Goal: Browse casually: Explore the website without a specific task or goal

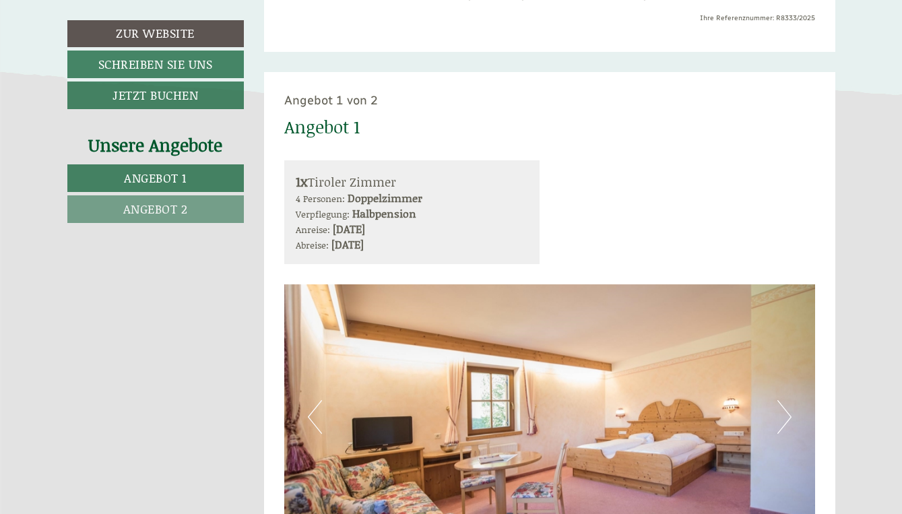
scroll to position [689, 0]
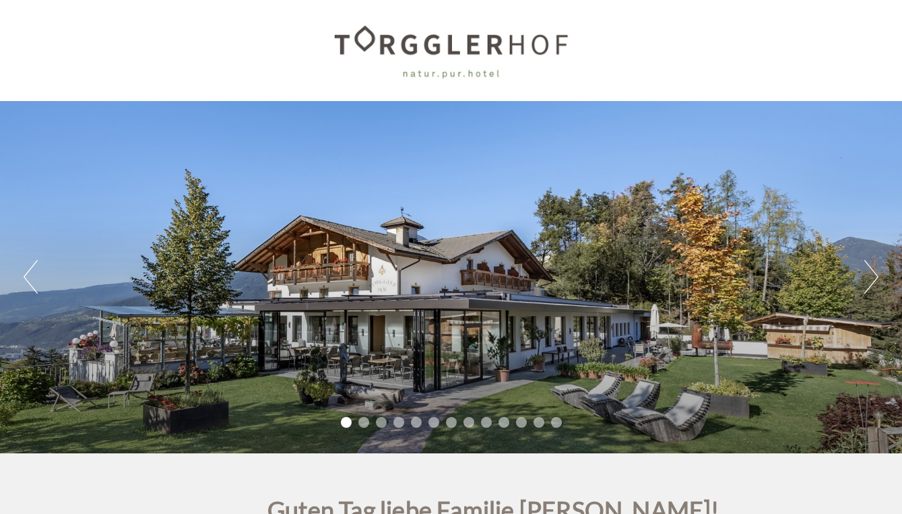
click at [873, 286] on button "Next" at bounding box center [871, 277] width 14 height 34
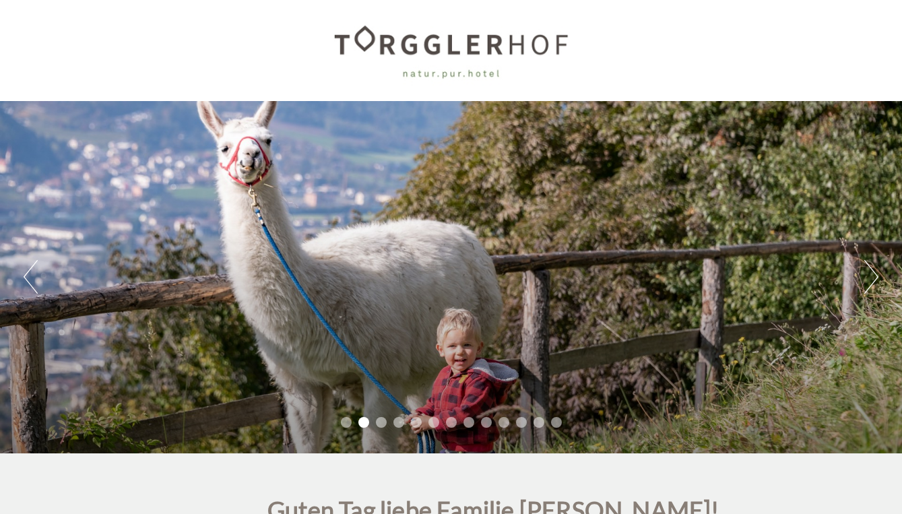
click at [873, 286] on button "Next" at bounding box center [871, 277] width 14 height 34
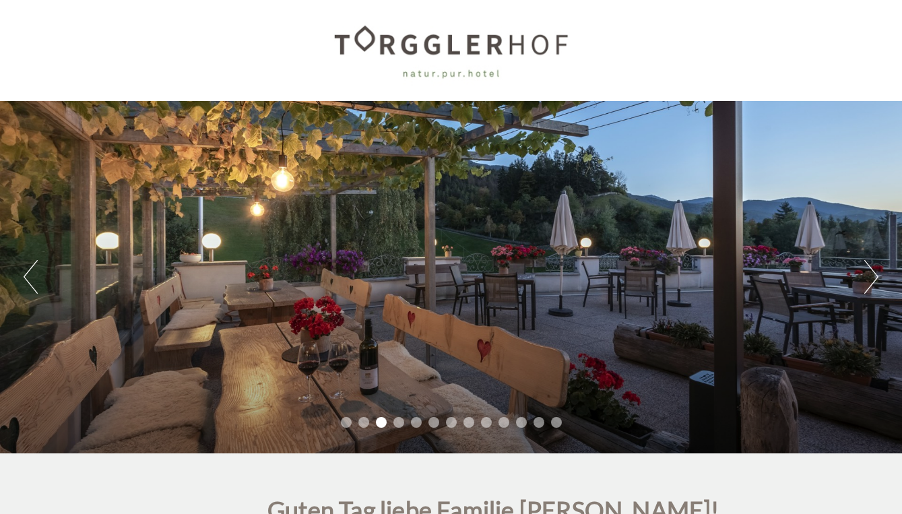
click at [873, 286] on button "Next" at bounding box center [871, 277] width 14 height 34
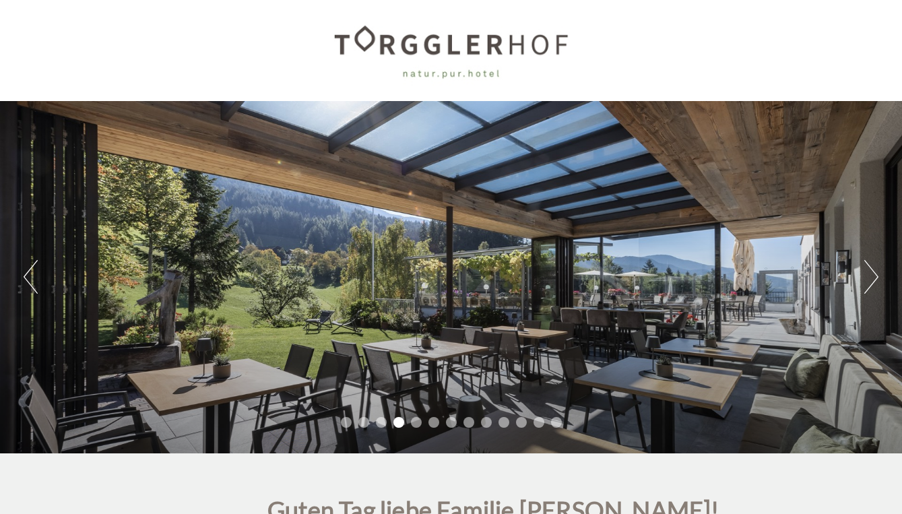
click at [873, 286] on button "Next" at bounding box center [871, 277] width 14 height 34
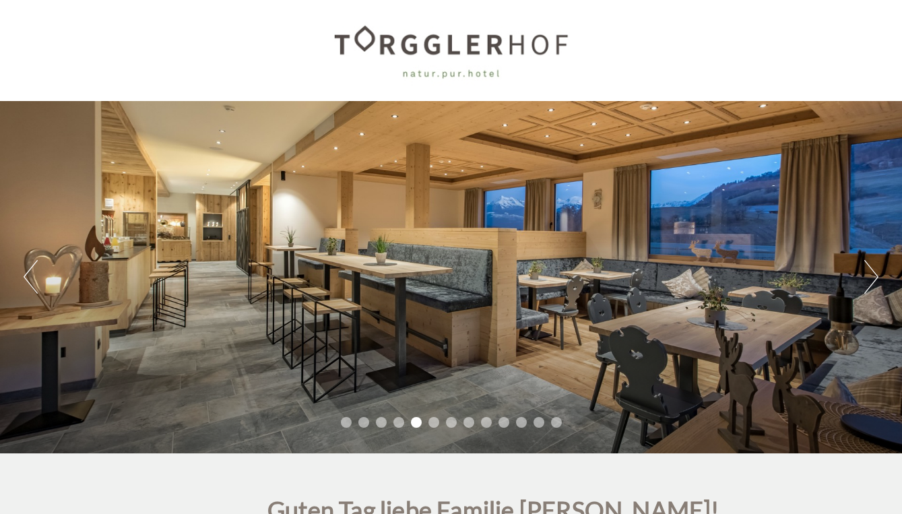
click at [873, 286] on button "Next" at bounding box center [871, 277] width 14 height 34
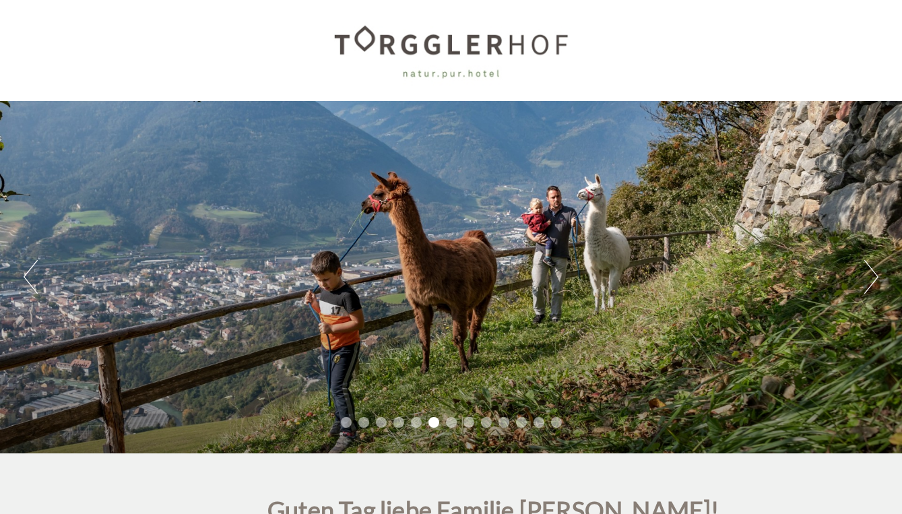
click at [873, 286] on button "Next" at bounding box center [871, 277] width 14 height 34
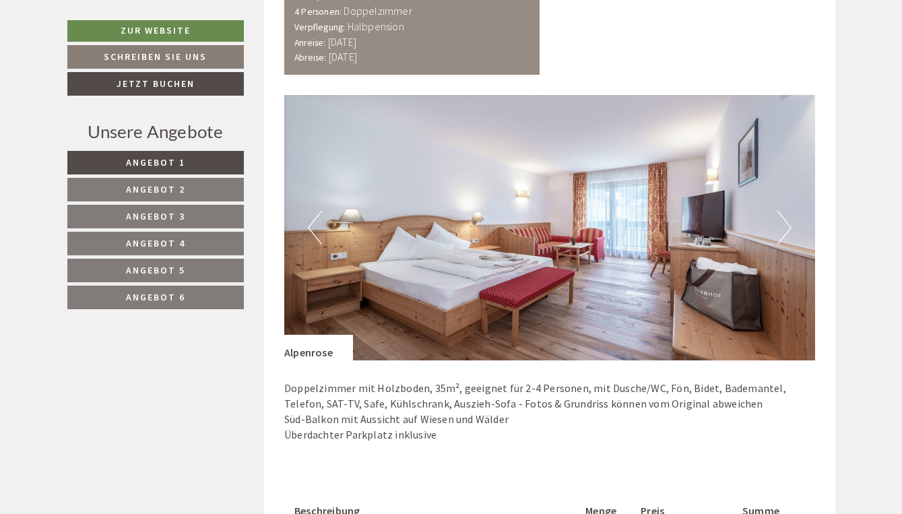
scroll to position [1751, 0]
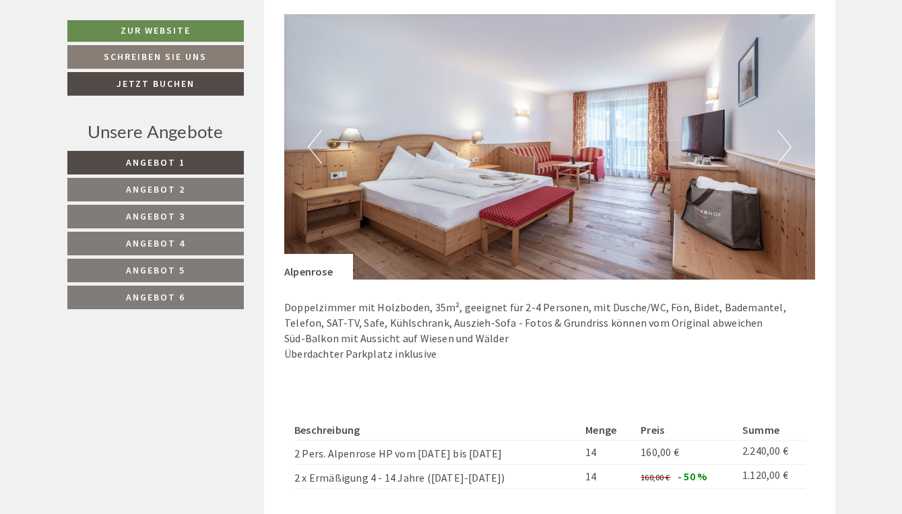
click at [786, 130] on button "Next" at bounding box center [784, 147] width 14 height 34
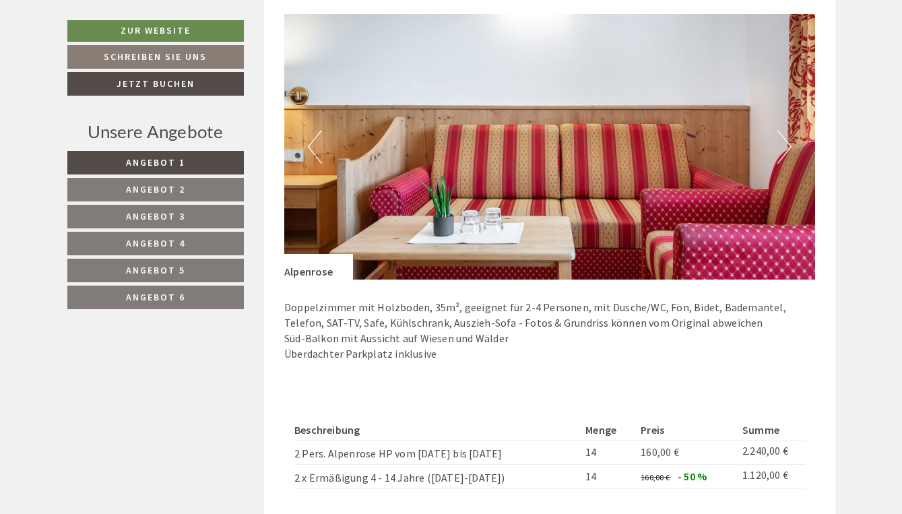
click at [786, 130] on button "Next" at bounding box center [784, 147] width 14 height 34
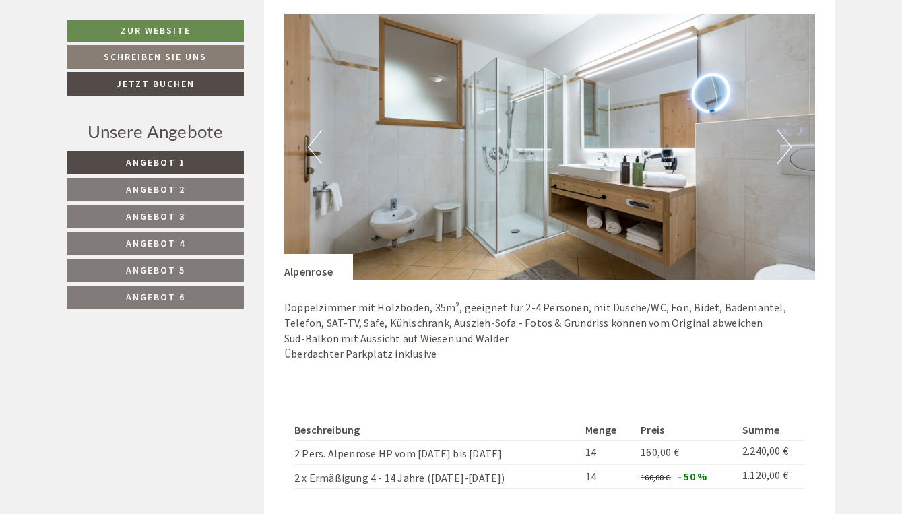
click at [786, 130] on button "Next" at bounding box center [784, 147] width 14 height 34
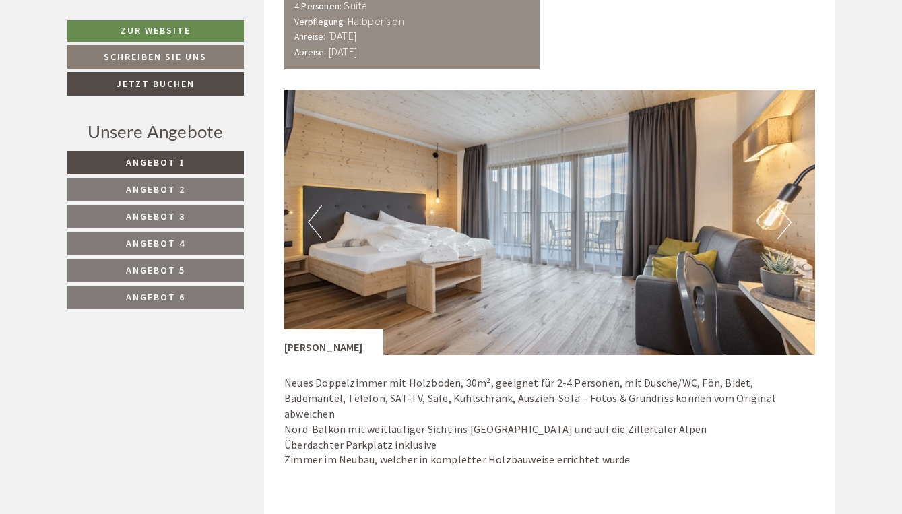
scroll to position [2522, 0]
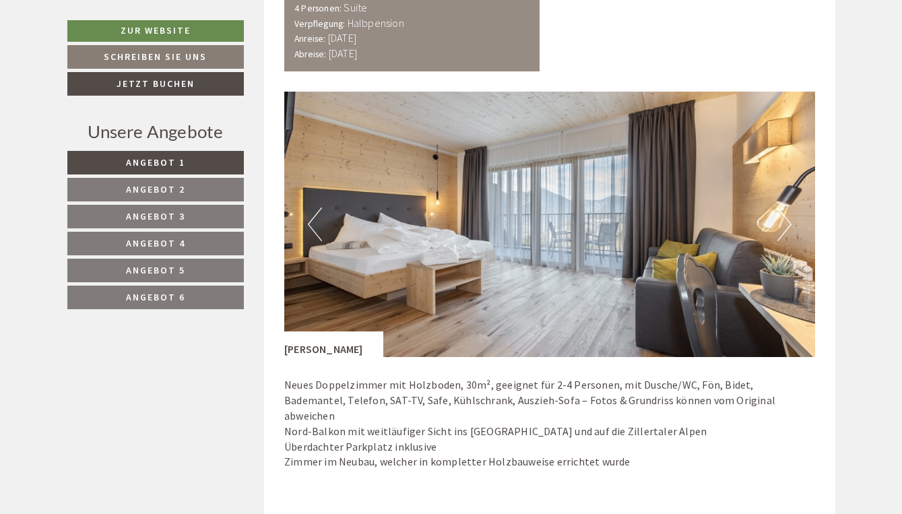
click at [786, 207] on button "Next" at bounding box center [784, 224] width 14 height 34
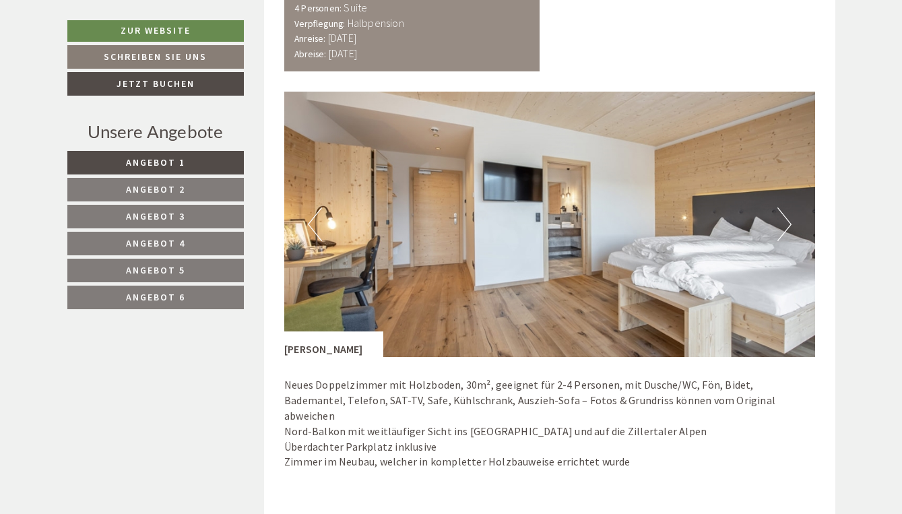
click at [786, 207] on button "Next" at bounding box center [784, 224] width 14 height 34
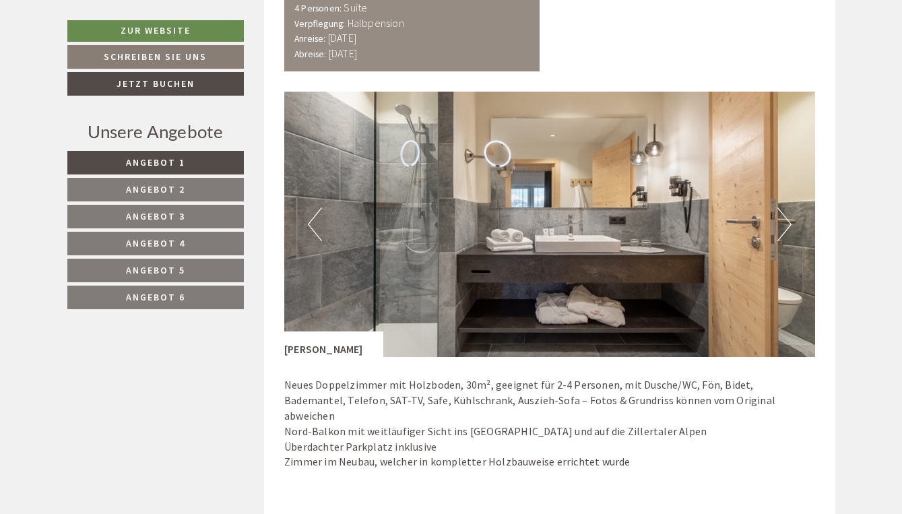
click at [786, 207] on button "Next" at bounding box center [784, 224] width 14 height 34
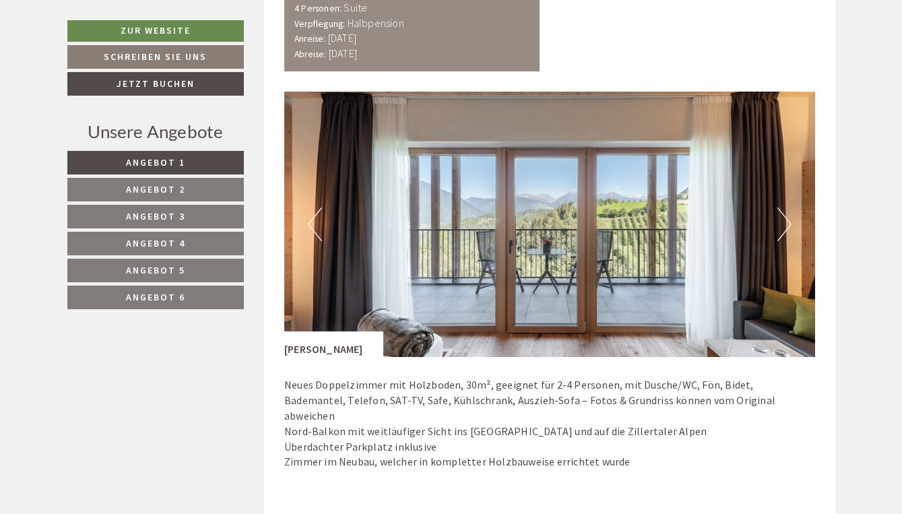
click at [786, 207] on button "Next" at bounding box center [784, 224] width 14 height 34
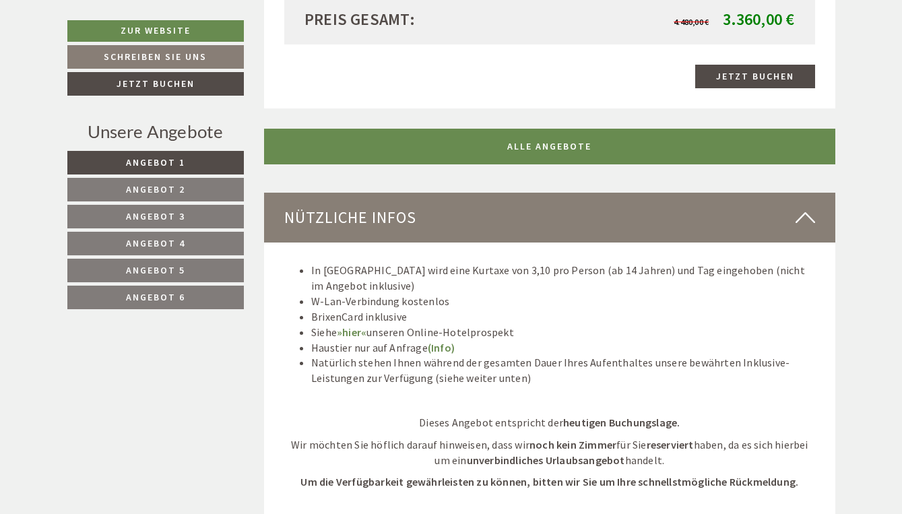
scroll to position [3156, 0]
